Goal: Leave review/rating: Leave review/rating

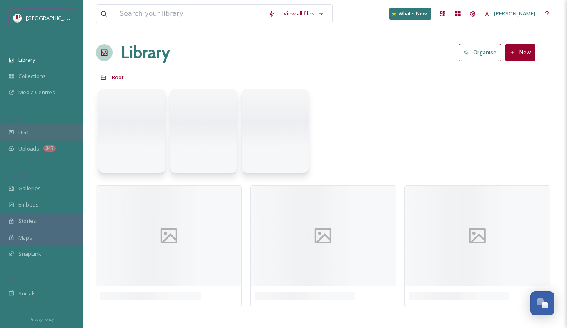
click at [25, 125] on div "UGC" at bounding box center [41, 132] width 83 height 16
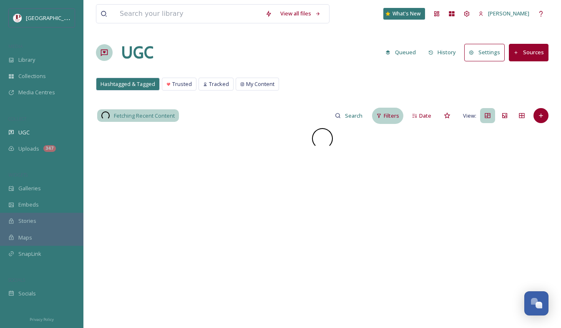
click at [388, 117] on span "Filters" at bounding box center [391, 116] width 15 height 8
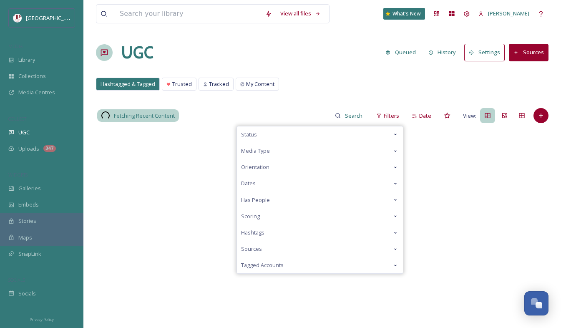
click at [251, 212] on span "Scoring" at bounding box center [250, 216] width 19 height 8
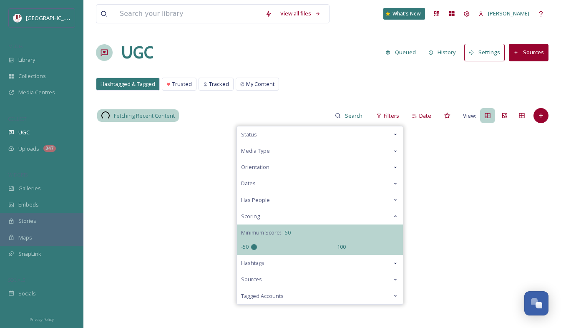
drag, startPoint x: 296, startPoint y: 244, endPoint x: 75, endPoint y: 243, distance: 221.0
type input "-50"
click at [251, 244] on input "range" at bounding box center [292, 247] width 83 height 6
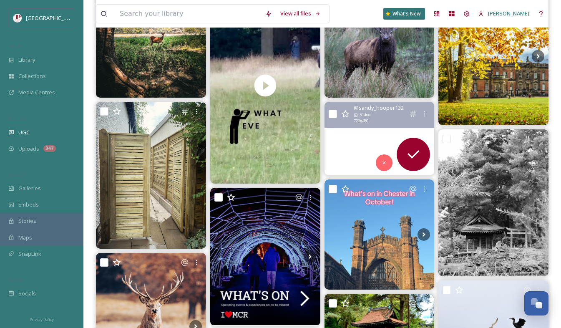
scroll to position [209, 0]
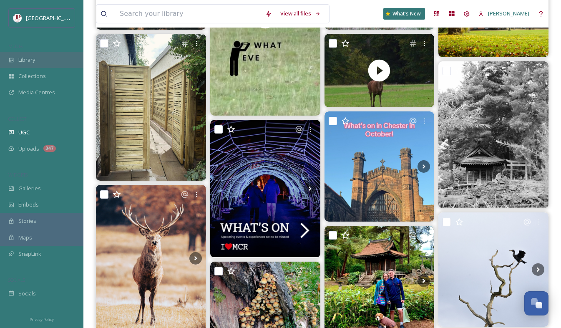
click at [45, 58] on div "Library" at bounding box center [41, 60] width 83 height 16
